Goal: Check status

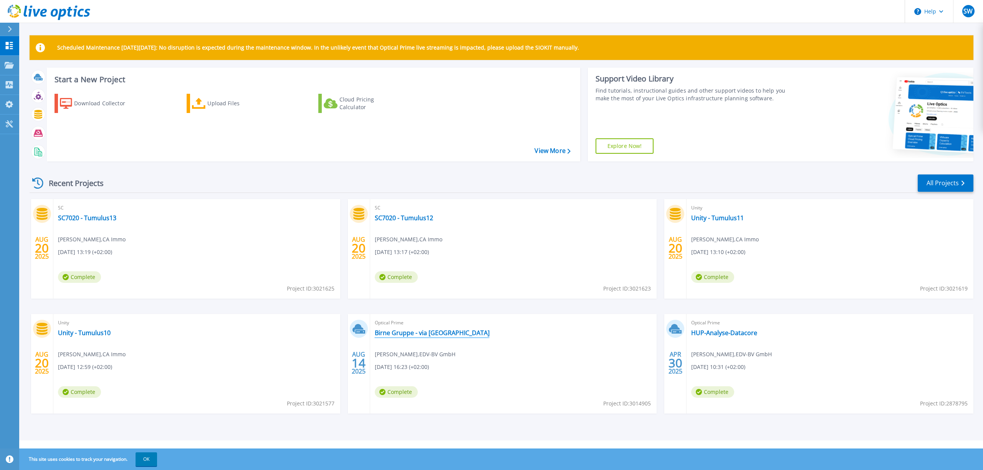
click at [425, 332] on link "Birne Gruppe - via [GEOGRAPHIC_DATA]" at bounding box center [432, 333] width 115 height 8
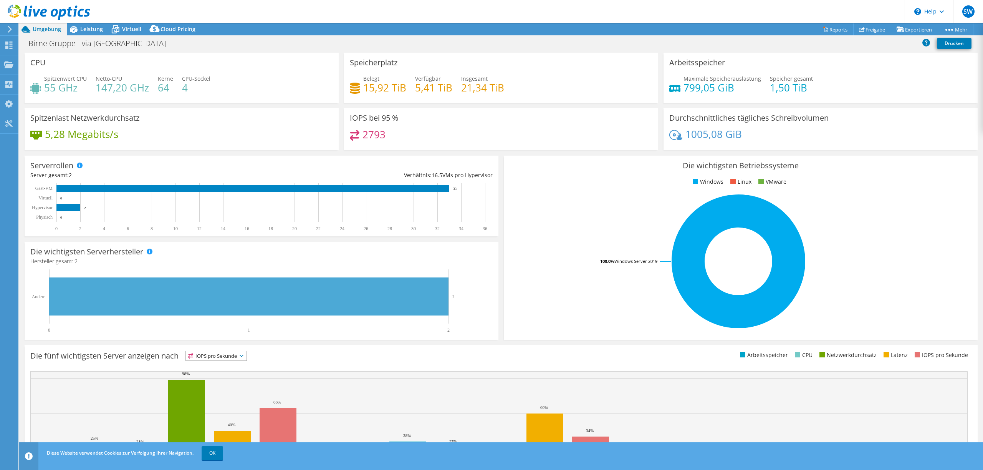
drag, startPoint x: 363, startPoint y: 89, endPoint x: 408, endPoint y: 89, distance: 44.9
click at [405, 89] on h4 "15,92 TiB" at bounding box center [384, 87] width 43 height 8
